Goal: Task Accomplishment & Management: Use online tool/utility

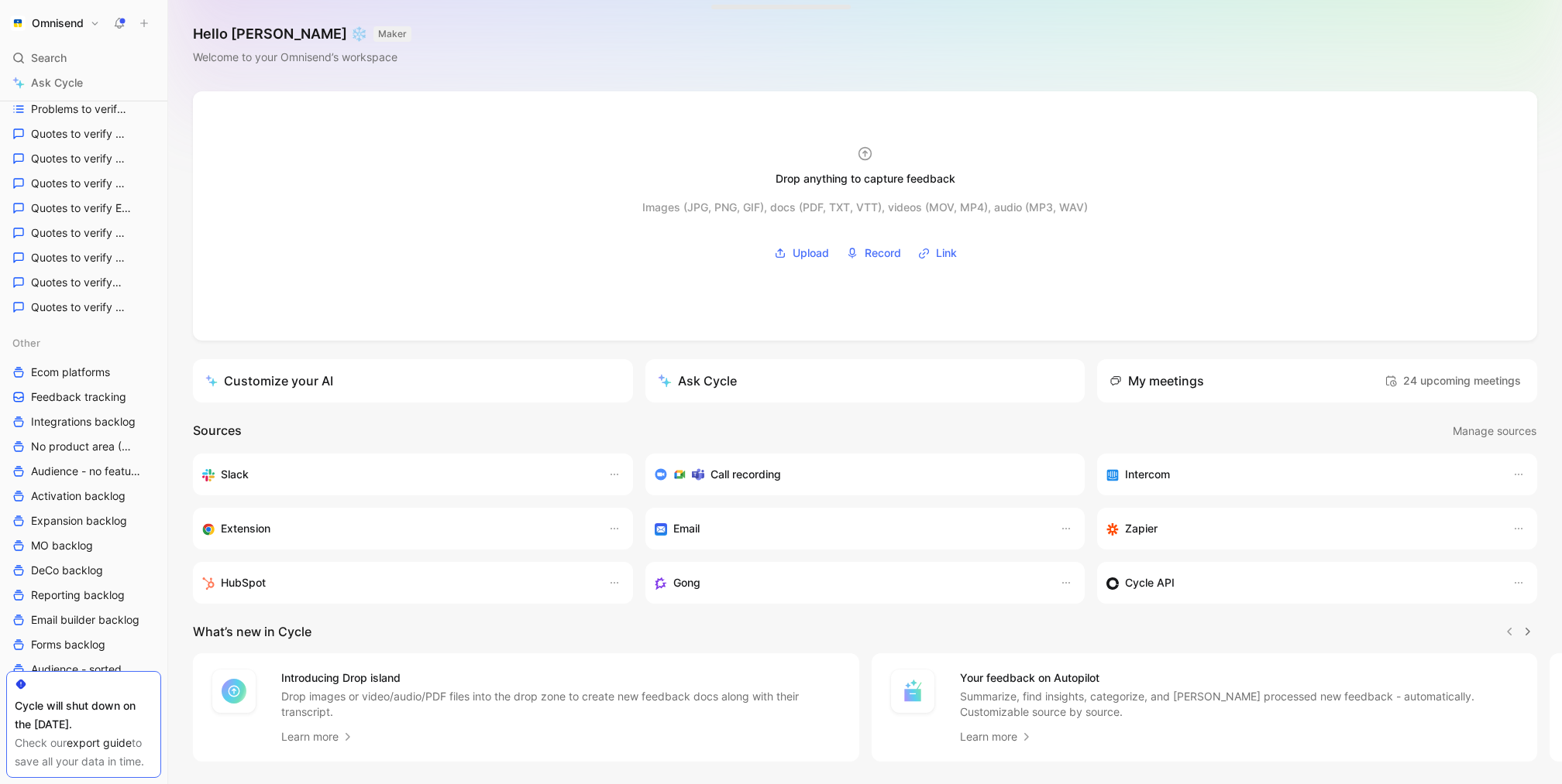
scroll to position [636, 0]
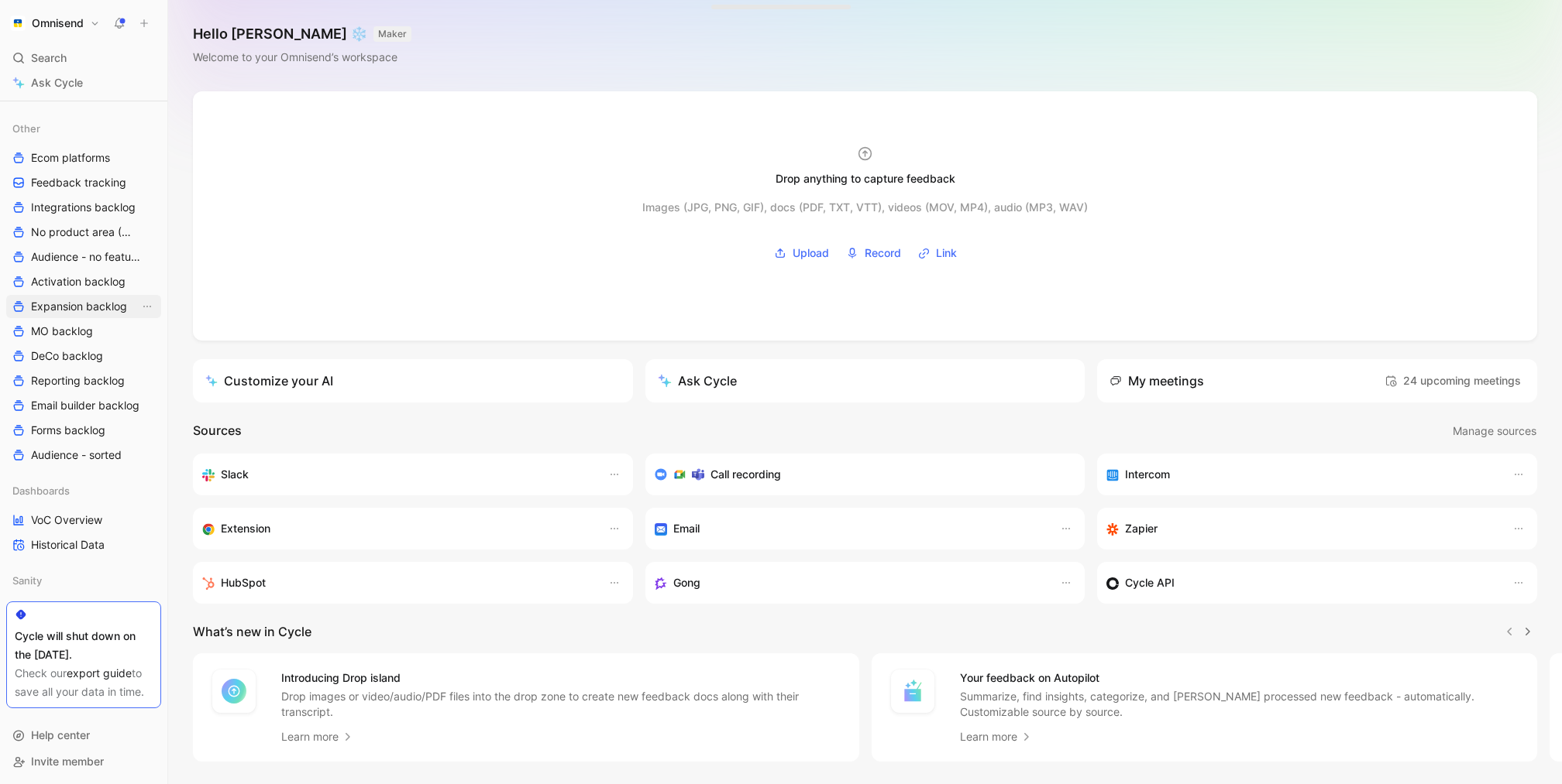
click at [107, 302] on span "Expansion backlog" at bounding box center [79, 307] width 96 height 16
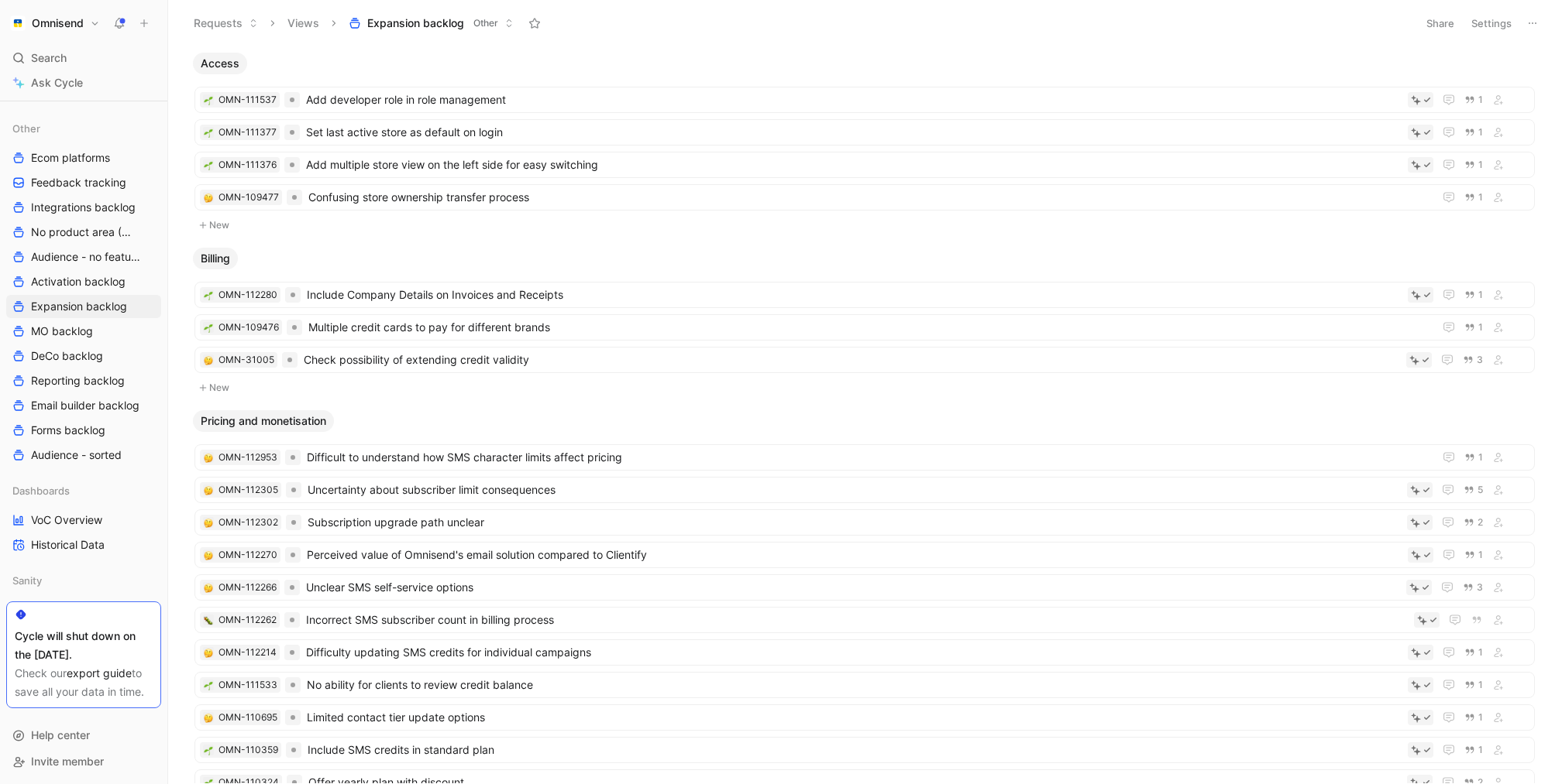
click at [1497, 19] on button "Settings" at bounding box center [1491, 23] width 54 height 22
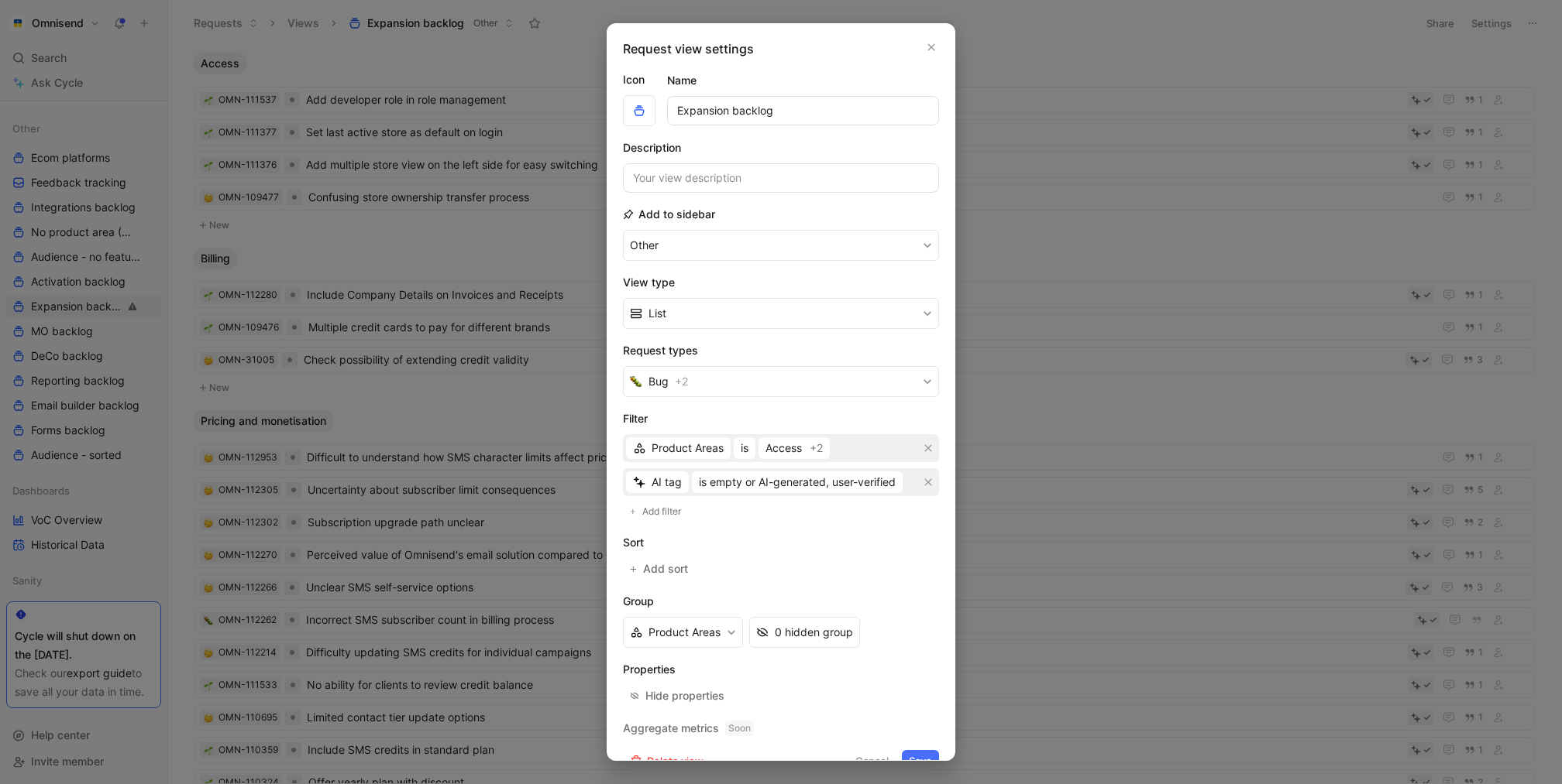
click at [1165, 178] on div at bounding box center [781, 392] width 1562 height 784
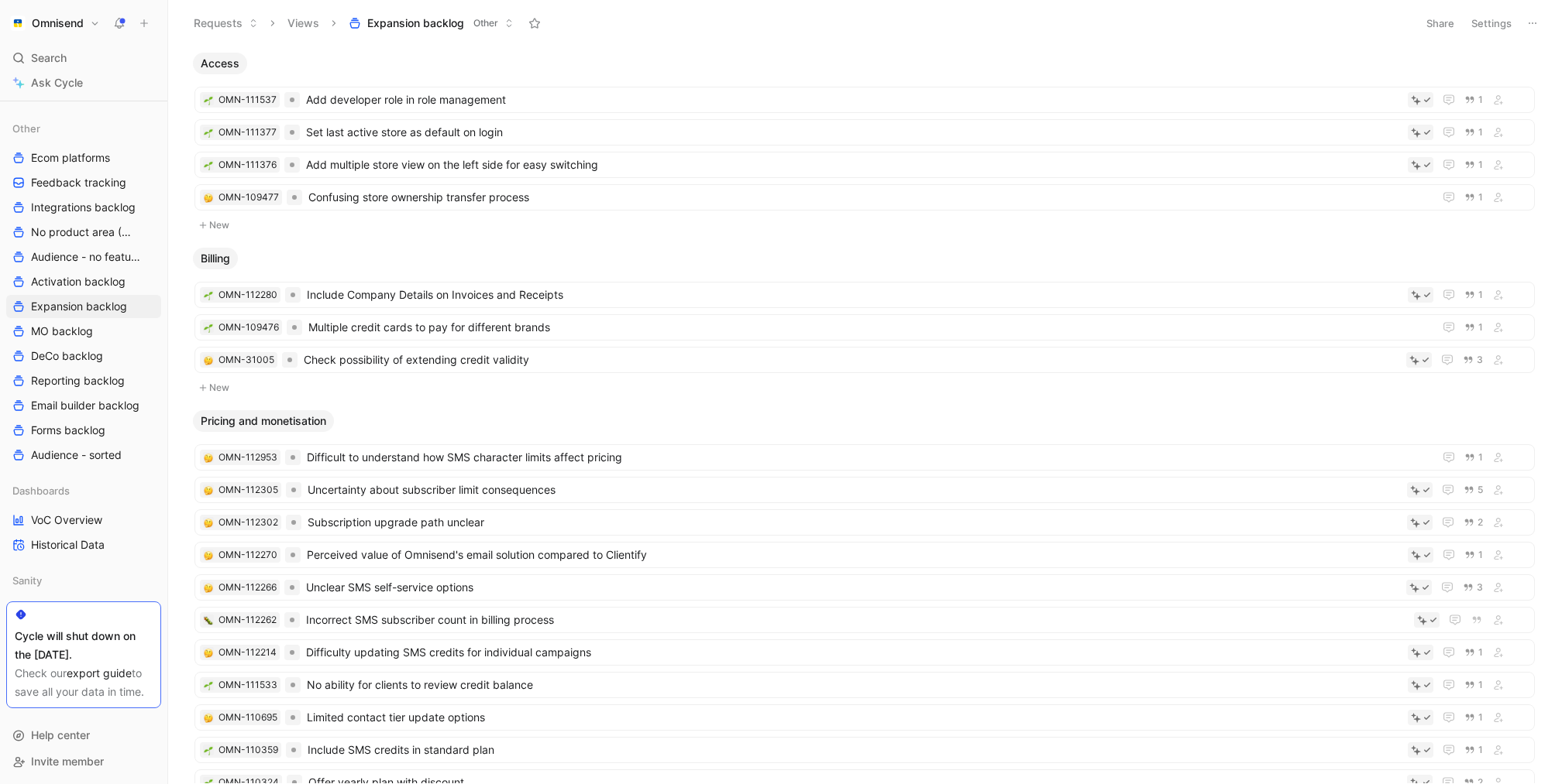
click at [1531, 26] on icon at bounding box center [1532, 23] width 12 height 12
click at [1440, 77] on span "Export in CSV" at bounding box center [1455, 78] width 70 height 13
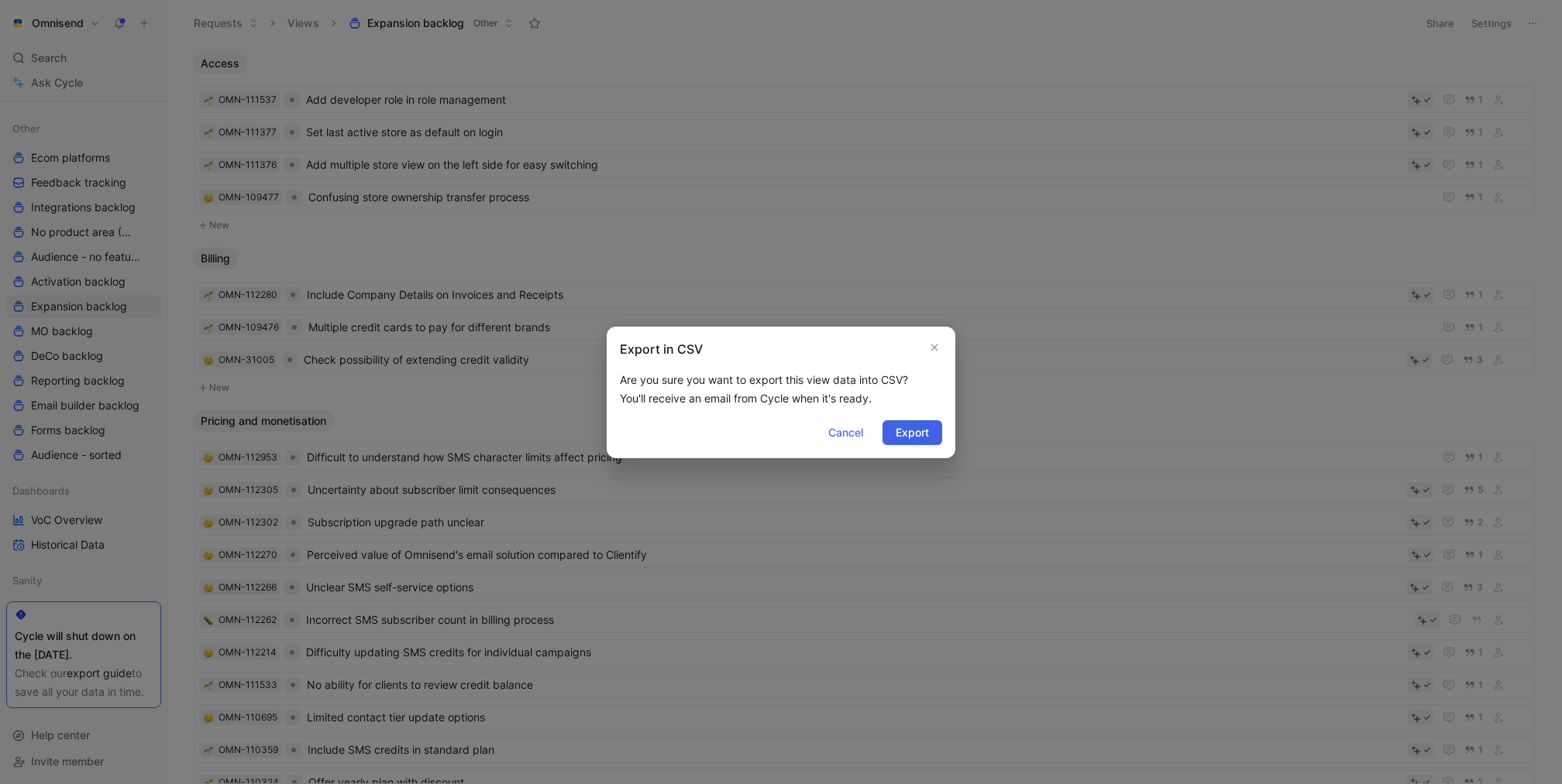
click at [910, 437] on span "Export" at bounding box center [912, 433] width 33 height 18
